Goal: Find contact information: Find contact information

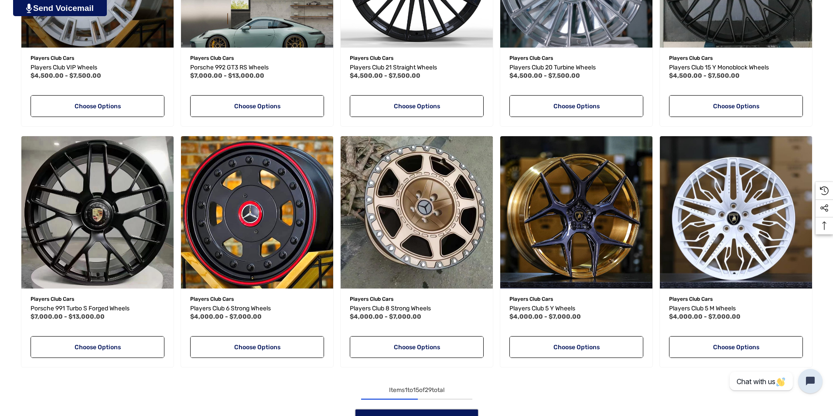
scroll to position [930, 0]
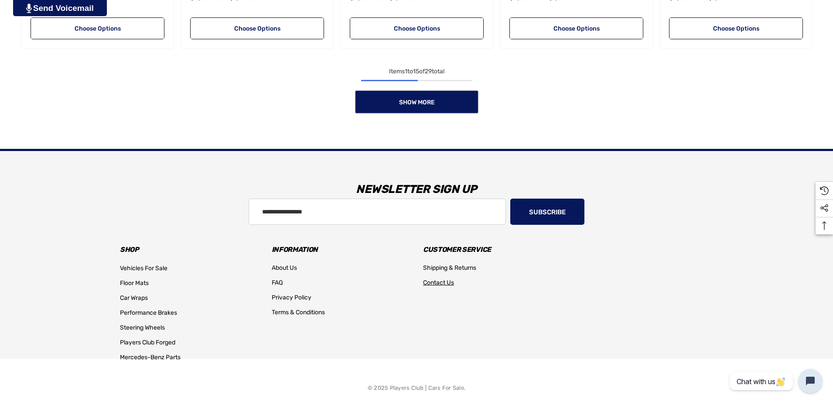
click at [442, 284] on span "Contact Us" at bounding box center [438, 282] width 31 height 7
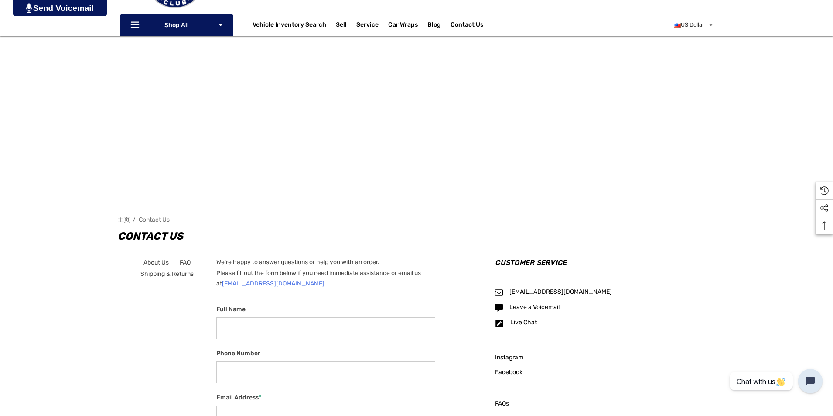
scroll to position [218, 0]
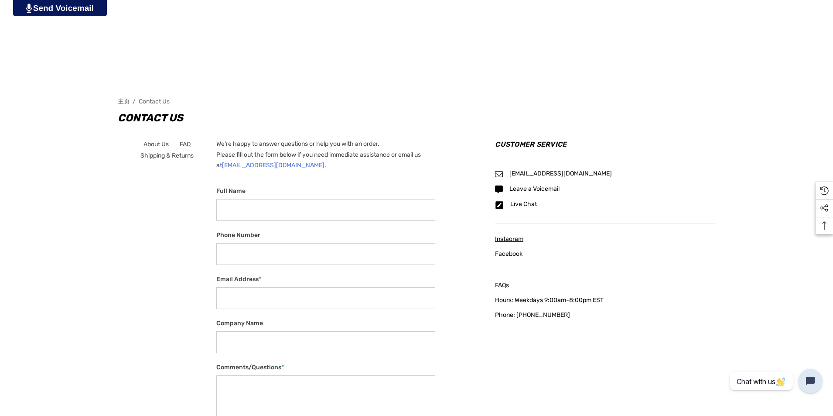
click at [524, 238] on span "Instagram" at bounding box center [509, 238] width 28 height 7
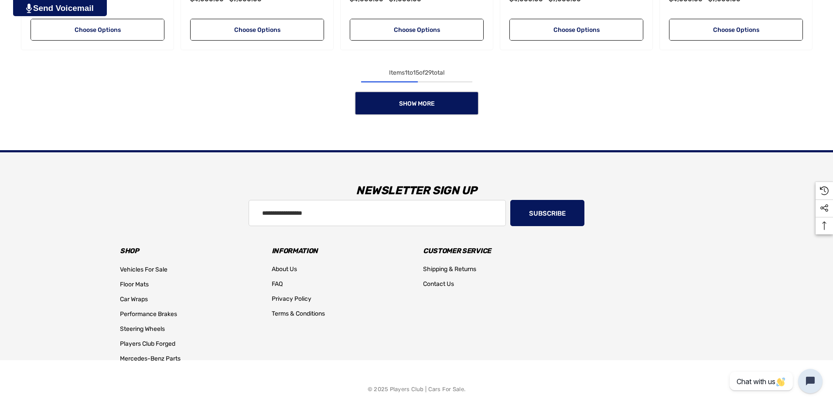
scroll to position [930, 0]
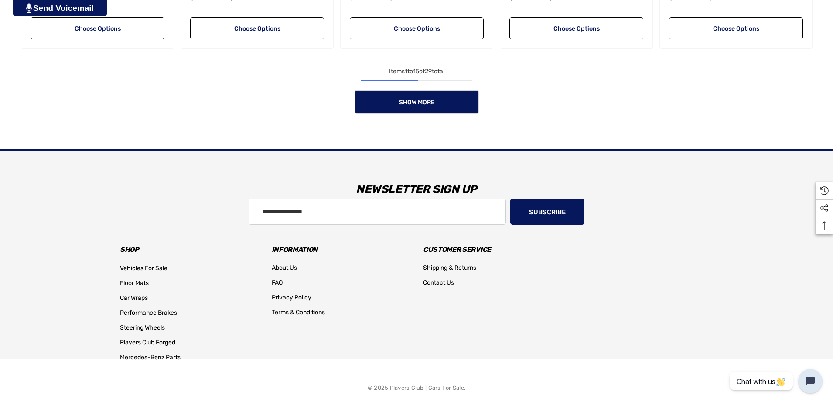
click at [331, 376] on div "© 2025 Players Club | Cars For Sale." at bounding box center [416, 387] width 833 height 57
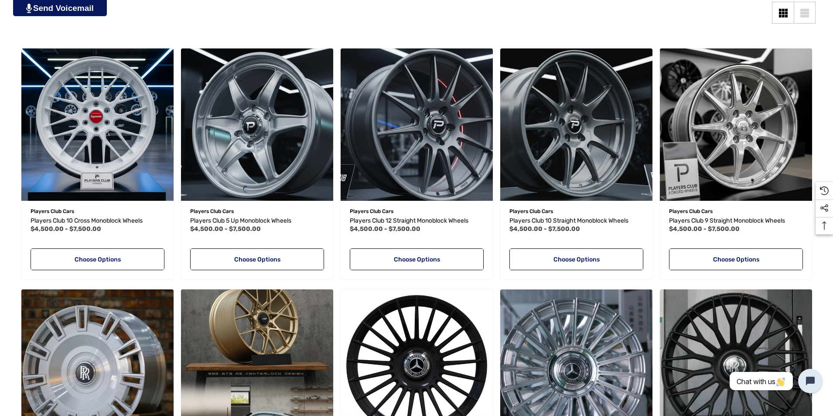
scroll to position [218, 0]
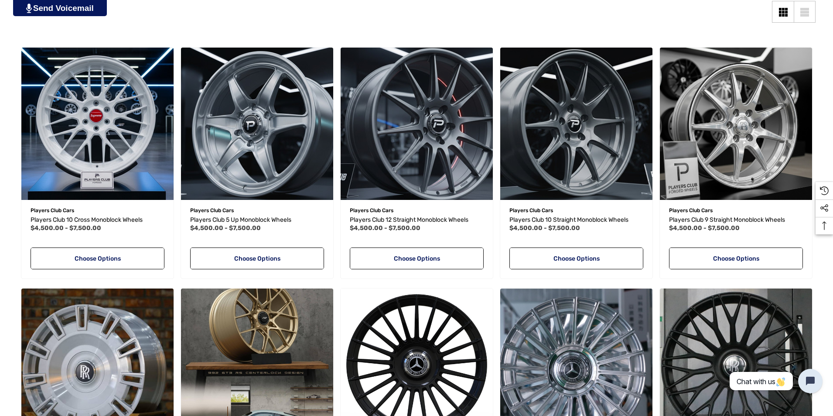
click at [805, 14] on div "List View" at bounding box center [805, 15] width 9 height 3
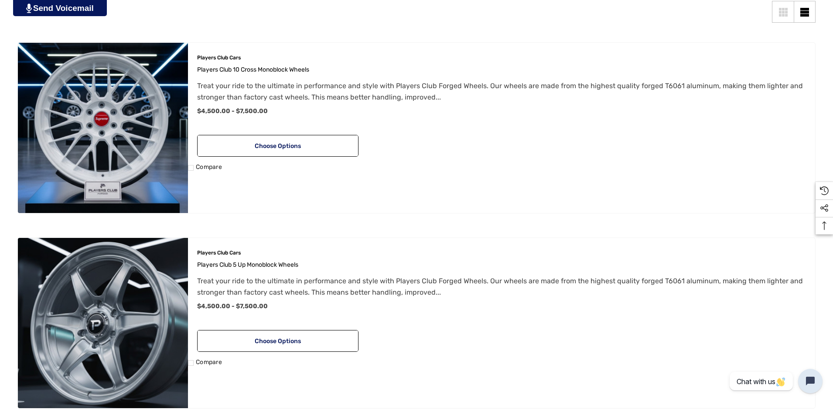
click at [787, 14] on div "Grid View" at bounding box center [786, 12] width 3 height 3
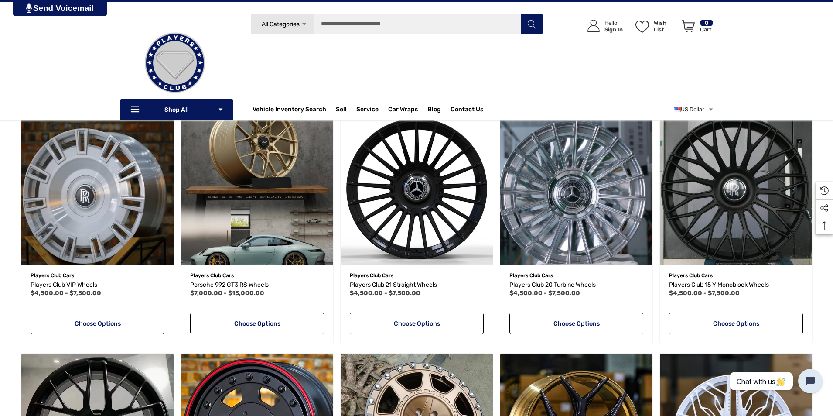
scroll to position [393, 0]
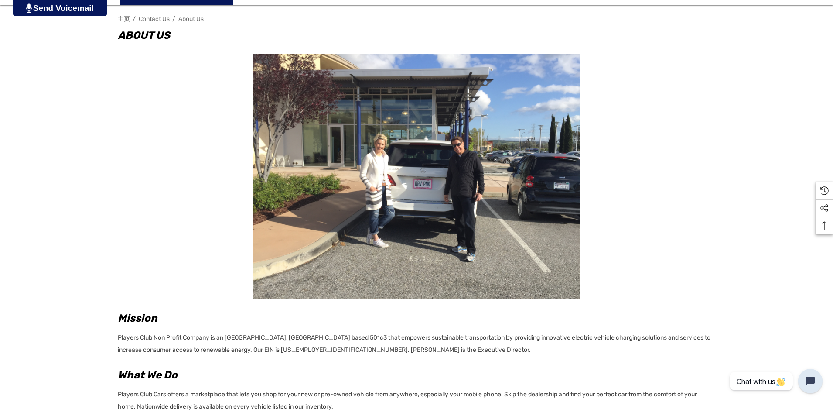
scroll to position [218, 0]
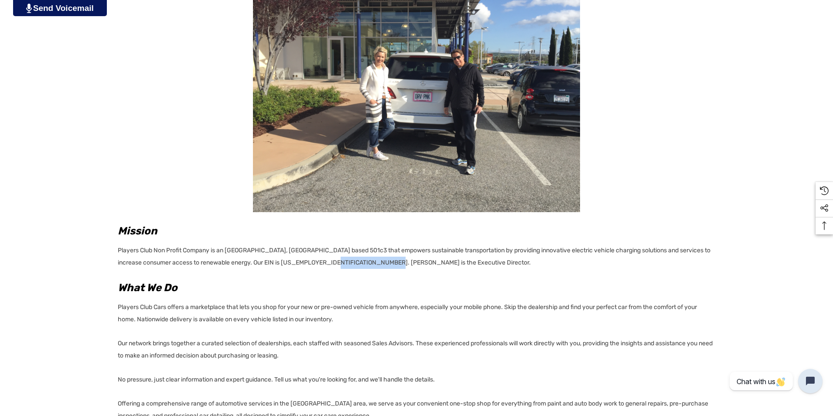
drag, startPoint x: 327, startPoint y: 262, endPoint x: 379, endPoint y: 261, distance: 51.9
click at [379, 261] on p "Players Club Non Profit Company is an Atlanta, GA based 501c3 that empowers sus…" at bounding box center [417, 255] width 598 height 27
copy p "Executive Director"
drag, startPoint x: 238, startPoint y: 264, endPoint x: 310, endPoint y: 258, distance: 72.2
click at [308, 260] on p "Players Club Non Profit Company is an Atlanta, GA based 501c3 that empowers sus…" at bounding box center [417, 255] width 598 height 27
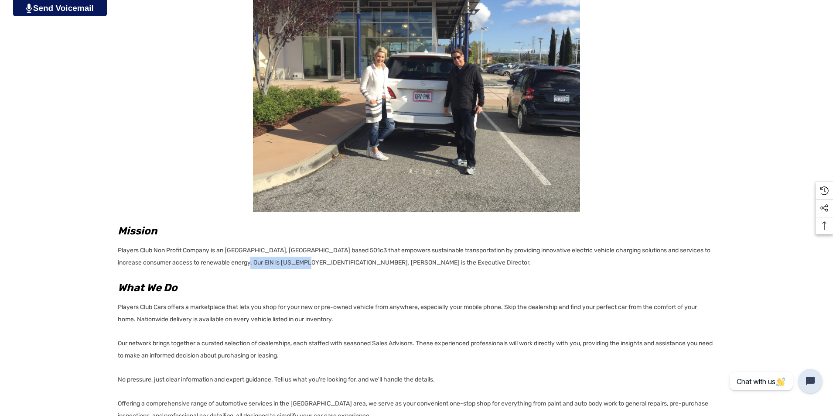
copy p "Edward LeGrand-Sawyer"
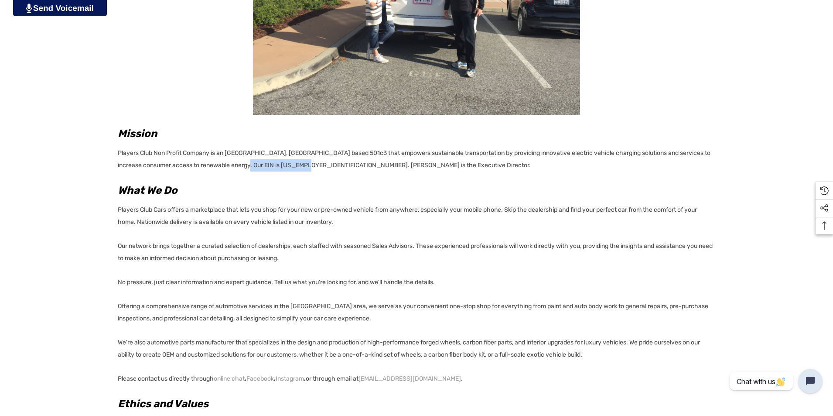
scroll to position [349, 0]
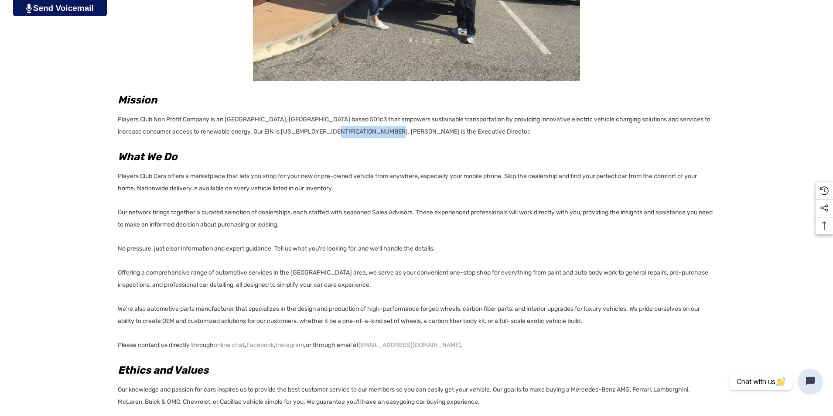
drag, startPoint x: 326, startPoint y: 133, endPoint x: 378, endPoint y: 128, distance: 52.5
click at [378, 128] on p "Players Club Non Profit Company is an Atlanta, GA based 501c3 that empowers sus…" at bounding box center [417, 124] width 598 height 27
copy p "Executive Director"
drag, startPoint x: 237, startPoint y: 132, endPoint x: 308, endPoint y: 130, distance: 70.7
click at [308, 130] on p "Players Club Non Profit Company is an Atlanta, GA based 501c3 that empowers sus…" at bounding box center [417, 124] width 598 height 27
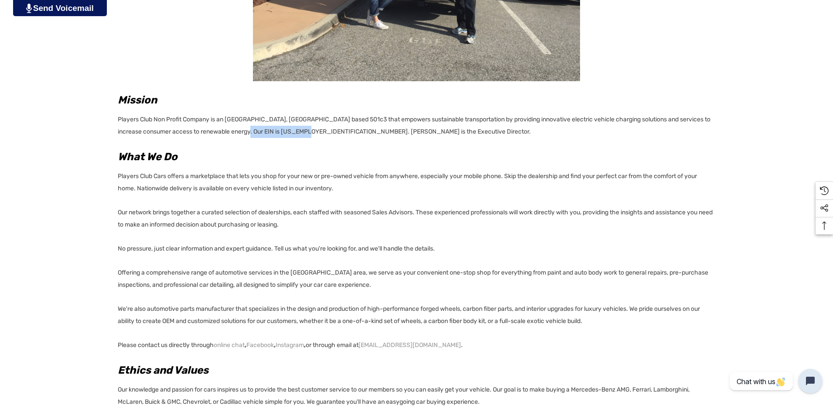
copy p "Edward LeGrand-Sawyer"
